Goal: Transaction & Acquisition: Purchase product/service

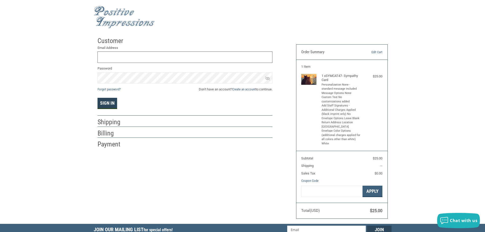
type input "[EMAIL_ADDRESS][DOMAIN_NAME]"
click at [103, 105] on button "Sign In" at bounding box center [107, 103] width 20 height 11
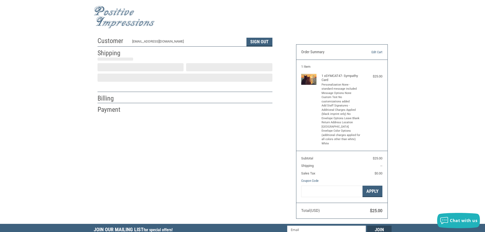
select select "US"
select select "WA"
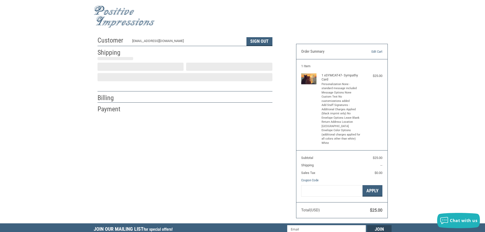
type input "[PERSON_NAME]"
type input "[PERSON_NAME], DVM"
type input "[PERSON_NAME][GEOGRAPHIC_DATA]"
type input "[STREET_ADDRESS][PERSON_NAME]"
type input "Suite 6"
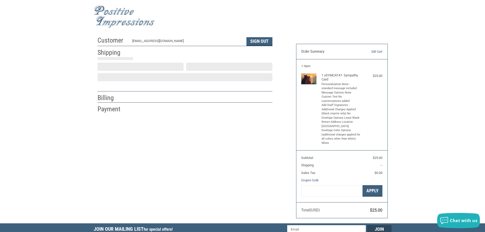
type input "Issaquah"
select select "WA"
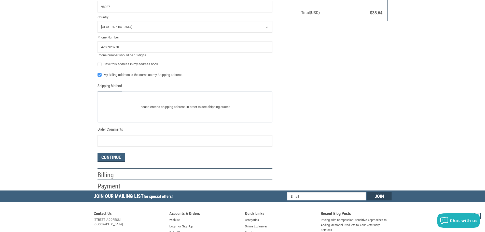
scroll to position [204, 0]
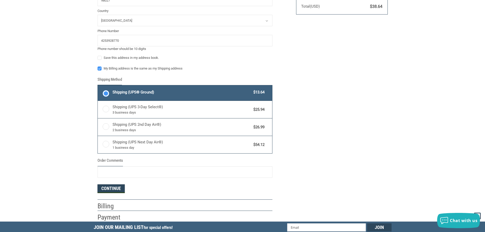
click at [110, 149] on form "Enter a new address First Name [PERSON_NAME] Last Name [PERSON_NAME], DVM Compa…" at bounding box center [184, 31] width 175 height 323
click at [109, 187] on button "Continue" at bounding box center [110, 188] width 27 height 9
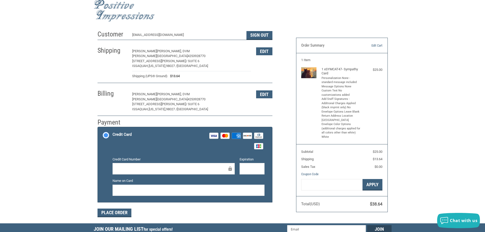
scroll to position [0, 0]
